Goal: Navigation & Orientation: Go to known website

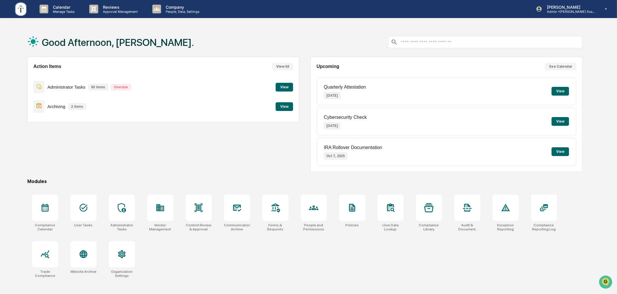
click at [307, 80] on div "Action Items View All Administrator Tasks 80 items Overdue View Archiving 2 ite…" at bounding box center [305, 114] width 556 height 115
drag, startPoint x: 303, startPoint y: 38, endPoint x: 239, endPoint y: 28, distance: 65.0
click at [303, 38] on div "Good Afternoon, [PERSON_NAME]." at bounding box center [305, 42] width 556 height 29
